Goal: Task Accomplishment & Management: Use online tool/utility

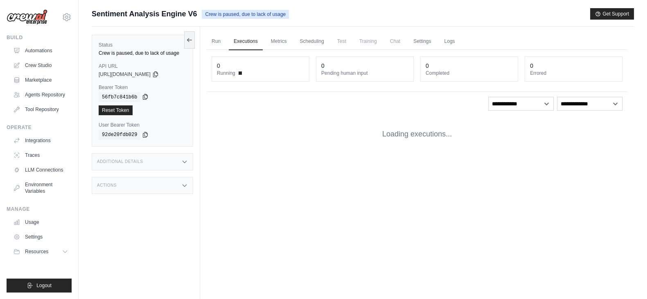
click at [143, 95] on icon at bounding box center [145, 96] width 4 height 5
click at [142, 98] on icon at bounding box center [145, 97] width 7 height 7
click at [29, 48] on link "Automations" at bounding box center [42, 50] width 62 height 13
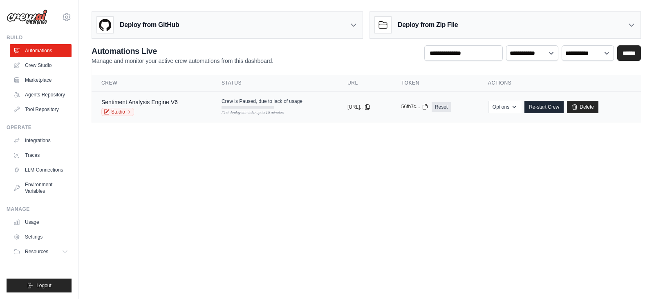
click at [429, 103] on icon at bounding box center [425, 106] width 7 height 7
click at [429, 106] on icon at bounding box center [425, 106] width 7 height 7
click at [550, 105] on link "Re-start Crew" at bounding box center [544, 107] width 39 height 12
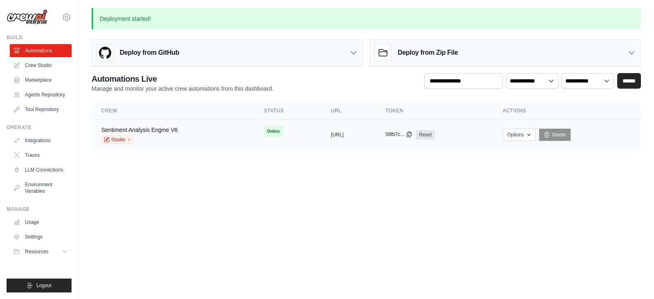
click at [413, 135] on icon at bounding box center [409, 134] width 7 height 7
click at [331, 137] on button "https://sentiment-analysis-engine-v" at bounding box center [337, 134] width 13 height 7
click at [176, 131] on link "Sentiment Analysis Engine V6" at bounding box center [139, 130] width 76 height 7
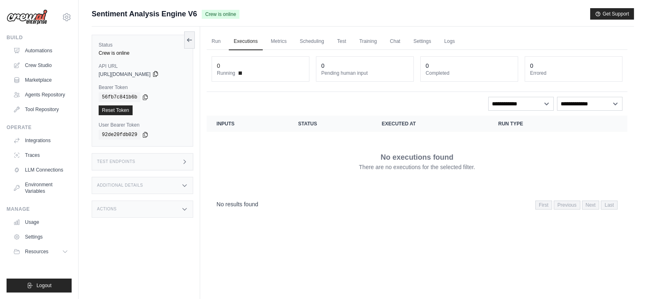
click at [159, 74] on icon at bounding box center [155, 74] width 7 height 7
click at [144, 97] on icon at bounding box center [145, 97] width 7 height 7
click at [159, 74] on icon at bounding box center [155, 74] width 7 height 7
click at [143, 95] on icon at bounding box center [145, 96] width 4 height 5
click at [180, 160] on div "Test Endpoints" at bounding box center [142, 161] width 101 height 17
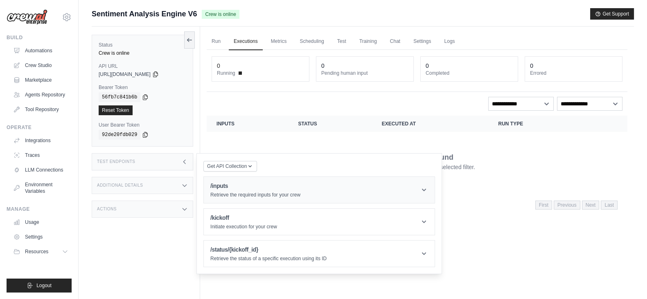
click at [256, 193] on p "Retrieve the required inputs for your crew" at bounding box center [255, 195] width 90 height 7
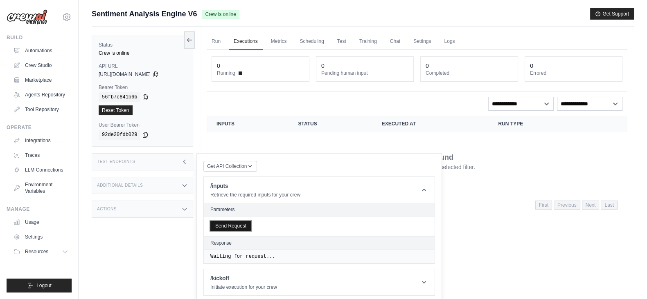
click at [227, 227] on button "Send Request" at bounding box center [230, 226] width 41 height 10
click at [159, 74] on icon at bounding box center [155, 74] width 7 height 7
click at [159, 72] on icon at bounding box center [155, 74] width 7 height 7
click at [143, 136] on icon at bounding box center [145, 134] width 4 height 5
click at [159, 72] on icon at bounding box center [155, 74] width 7 height 7
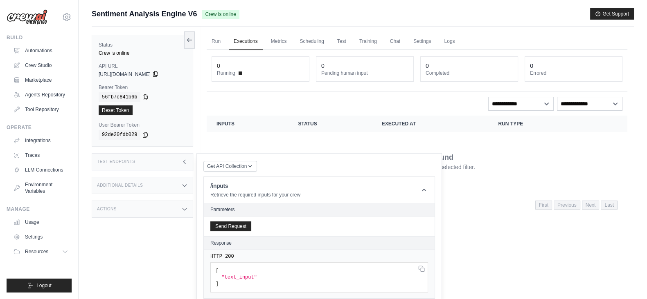
click at [159, 72] on icon at bounding box center [155, 74] width 7 height 7
click at [157, 75] on icon at bounding box center [155, 74] width 4 height 5
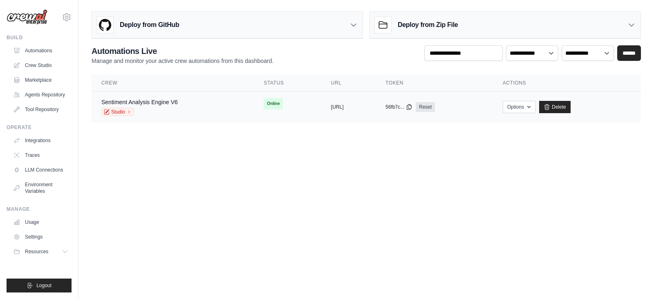
click at [174, 106] on div "Sentiment Analysis Engine V6 Studio" at bounding box center [139, 107] width 76 height 18
drag, startPoint x: 576, startPoint y: 102, endPoint x: 368, endPoint y: 59, distance: 212.9
click at [571, 102] on link "Delete" at bounding box center [555, 107] width 31 height 12
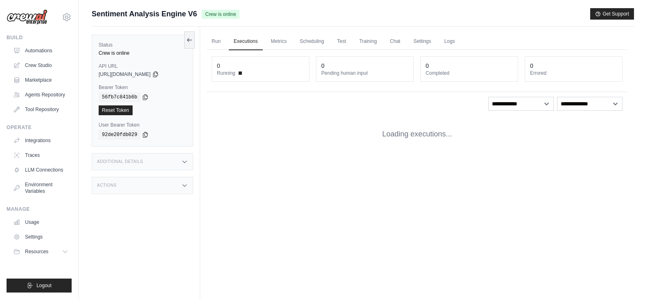
click at [144, 82] on div "Status Crew is online API URL copied [URL][DOMAIN_NAME] Bearer Token copied 56f…" at bounding box center [142, 91] width 101 height 112
click at [157, 75] on icon at bounding box center [155, 74] width 4 height 5
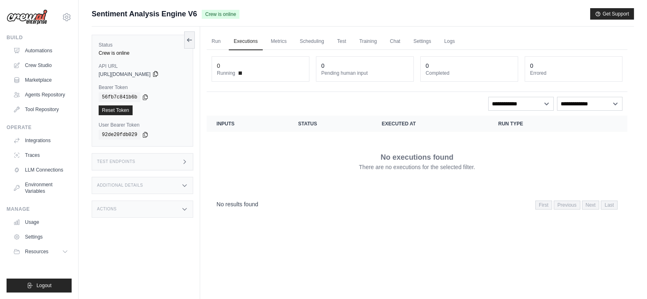
click at [159, 73] on icon at bounding box center [155, 74] width 7 height 7
click at [142, 96] on icon at bounding box center [145, 97] width 7 height 7
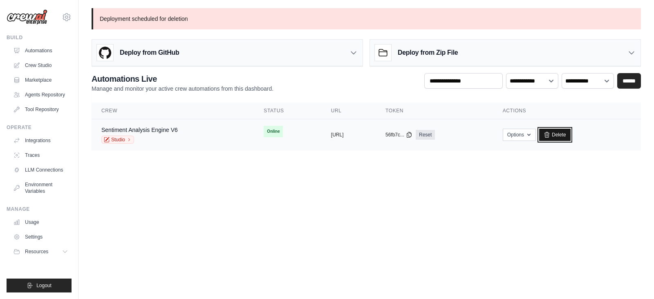
click at [571, 130] on link "Delete" at bounding box center [555, 135] width 31 height 12
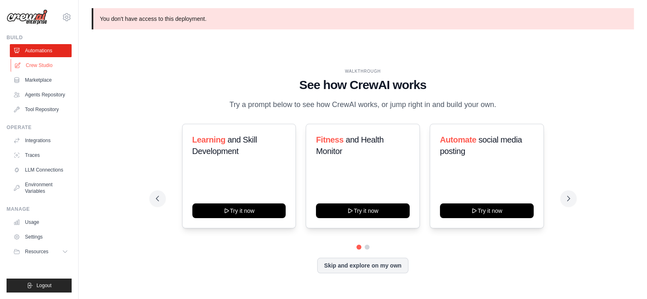
click at [33, 64] on link "Crew Studio" at bounding box center [42, 65] width 62 height 13
click at [42, 63] on link "Crew Studio" at bounding box center [42, 65] width 62 height 13
click at [43, 67] on link "Crew Studio" at bounding box center [42, 65] width 62 height 13
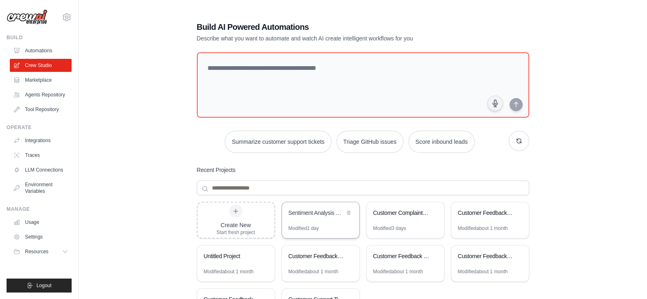
click at [328, 224] on div "Sentiment Analysis Engine" at bounding box center [320, 213] width 77 height 23
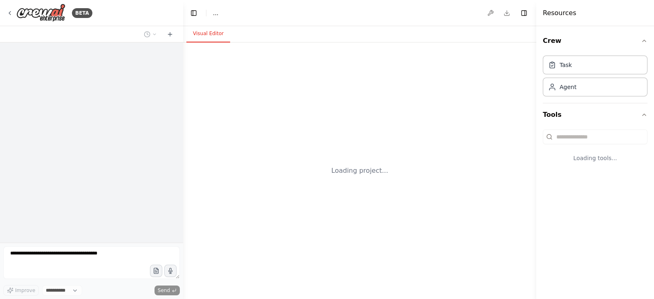
select select "****"
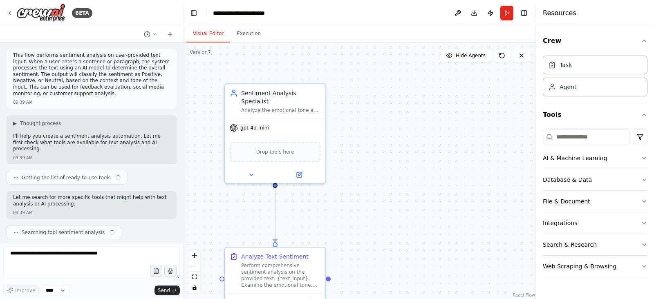
scroll to position [519, 0]
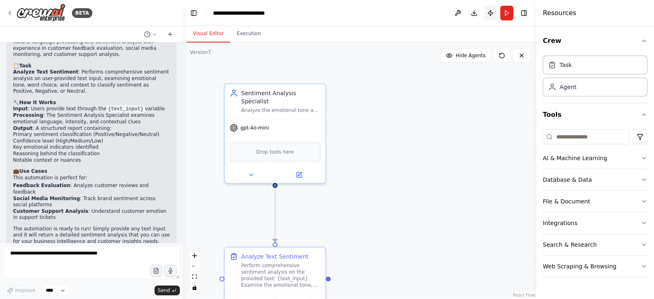
click at [489, 17] on button "Publish" at bounding box center [490, 13] width 13 height 15
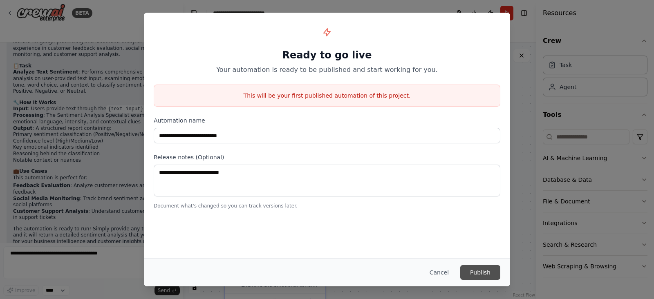
click at [483, 272] on button "Publish" at bounding box center [481, 272] width 40 height 15
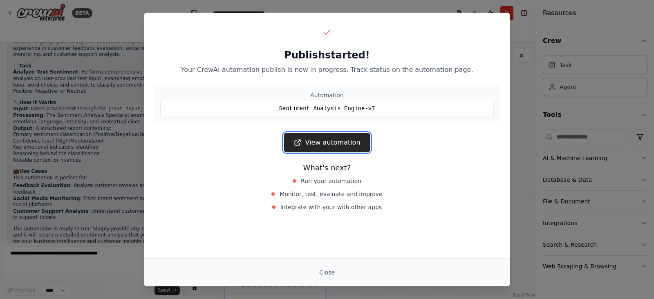
click at [329, 142] on link "View automation" at bounding box center [327, 143] width 86 height 20
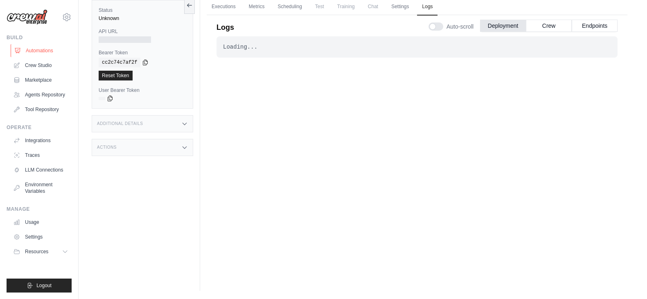
click at [40, 48] on link "Automations" at bounding box center [42, 50] width 62 height 13
